Goal: Information Seeking & Learning: Learn about a topic

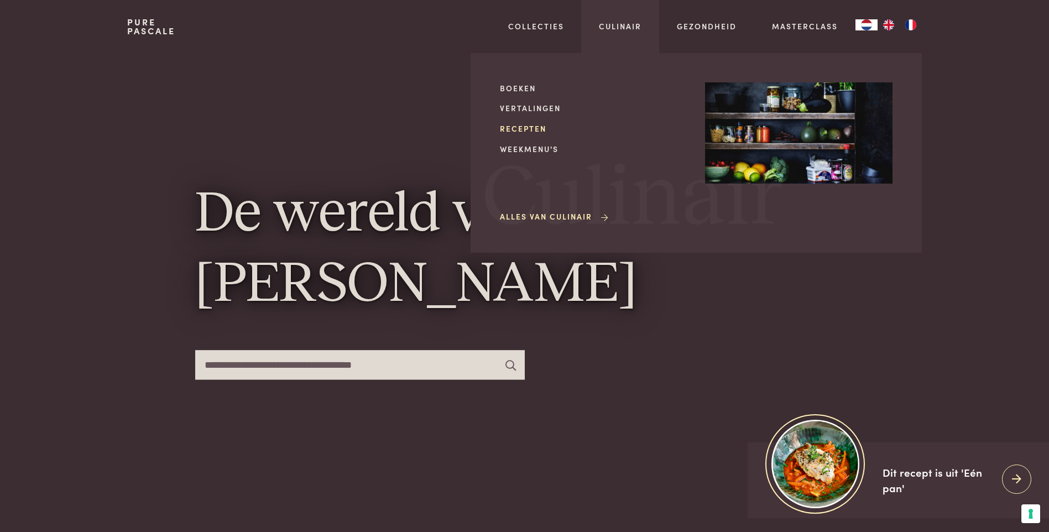
click at [536, 129] on link "Recepten" at bounding box center [593, 129] width 187 height 12
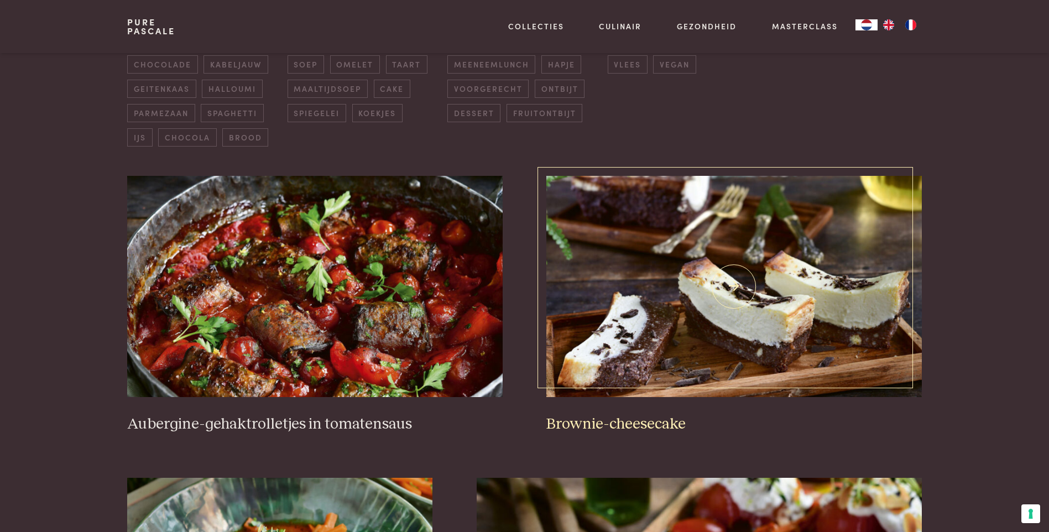
scroll to position [332, 0]
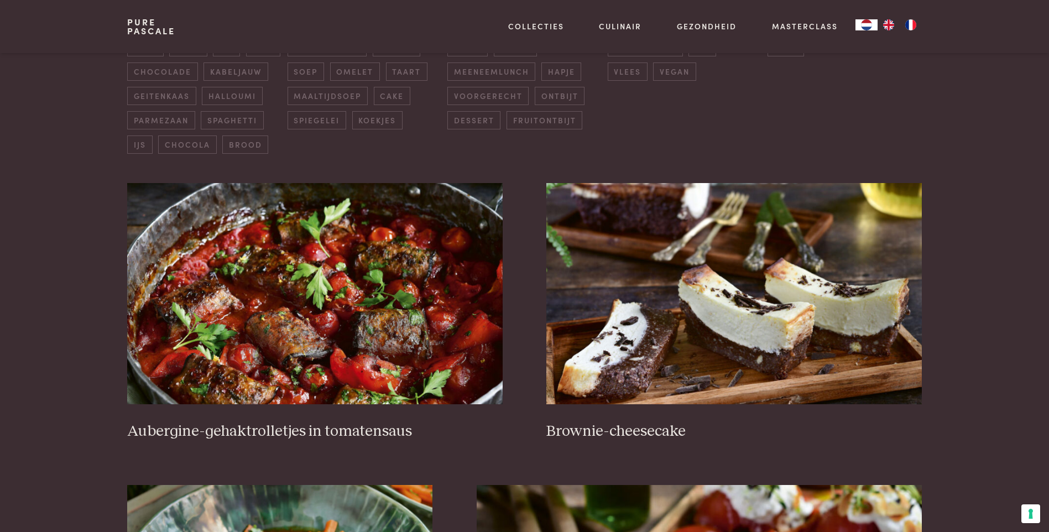
click at [761, 298] on img at bounding box center [733, 293] width 375 height 221
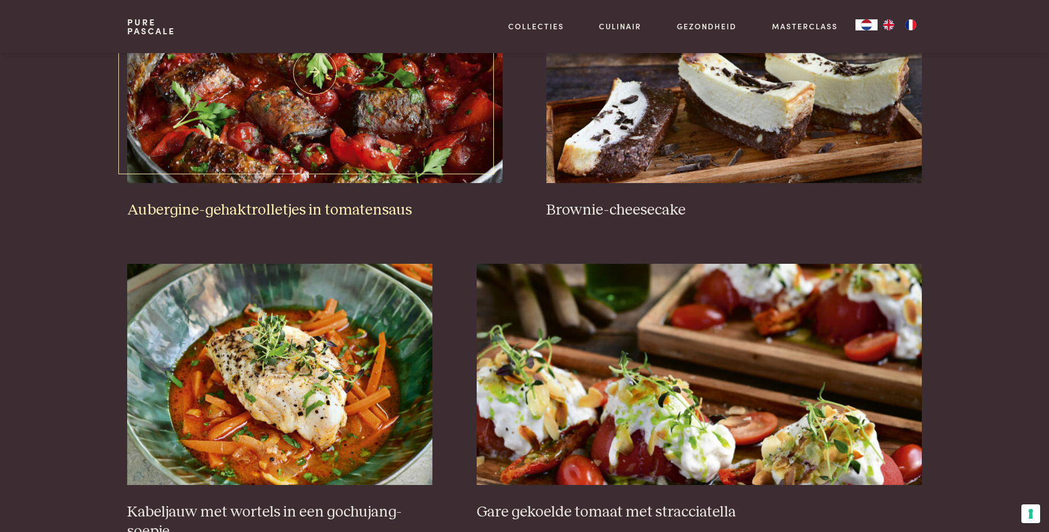
scroll to position [774, 0]
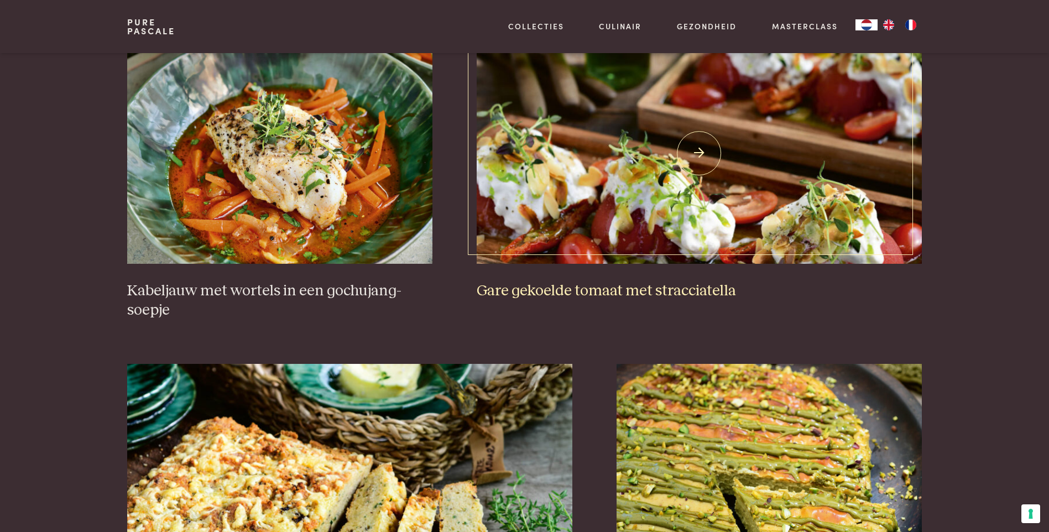
click at [672, 211] on img at bounding box center [698, 153] width 445 height 221
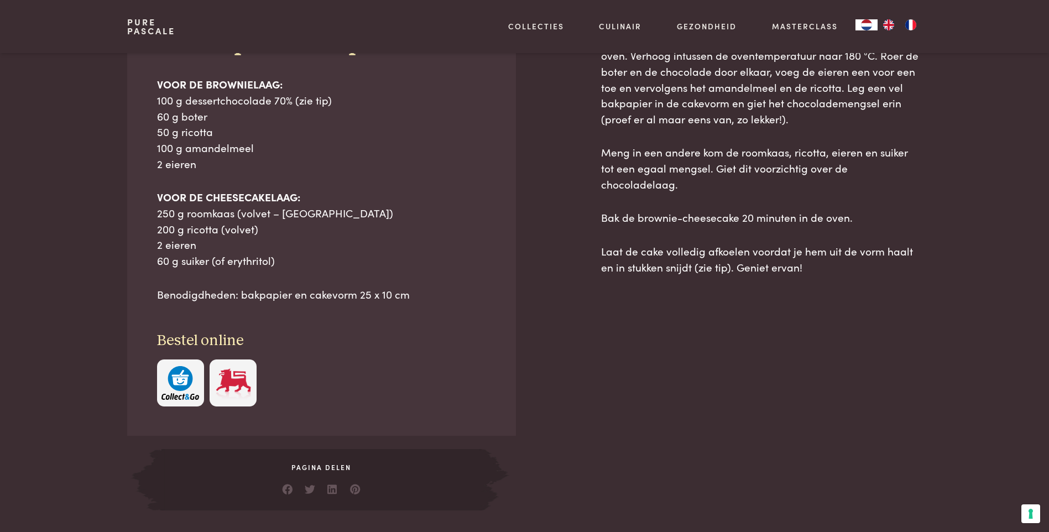
scroll to position [553, 0]
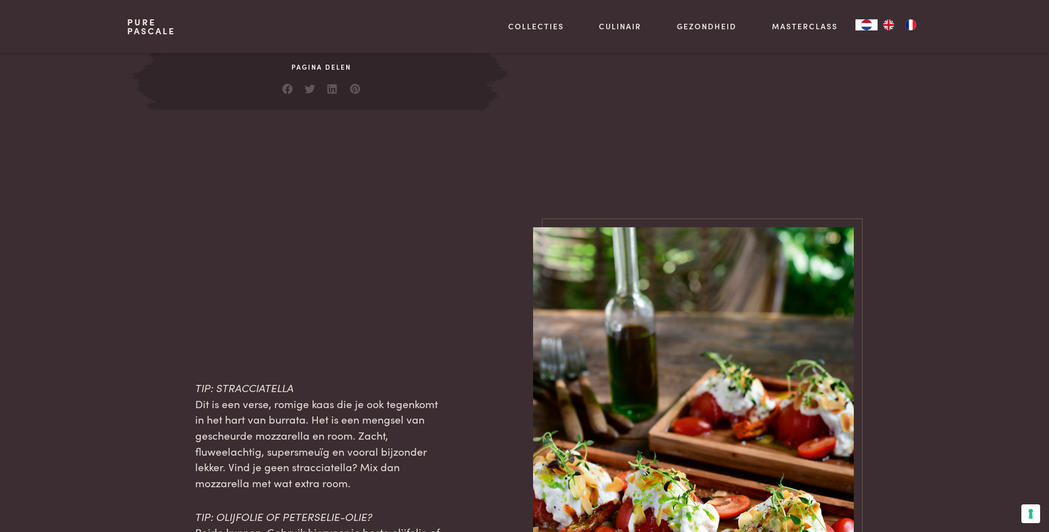
scroll to position [1050, 0]
